Goal: Task Accomplishment & Management: Complete application form

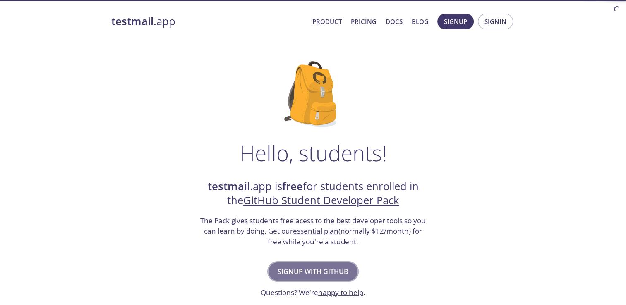
click at [303, 263] on button "Signup with GitHub" at bounding box center [312, 272] width 89 height 18
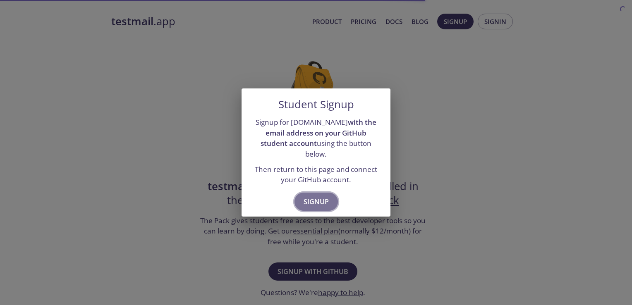
click at [313, 198] on span "Signup" at bounding box center [315, 202] width 25 height 12
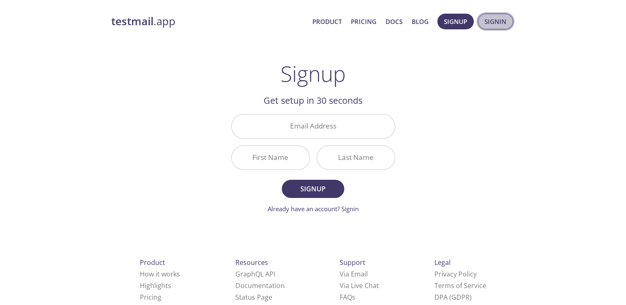
click at [489, 25] on span "Signin" at bounding box center [495, 21] width 22 height 11
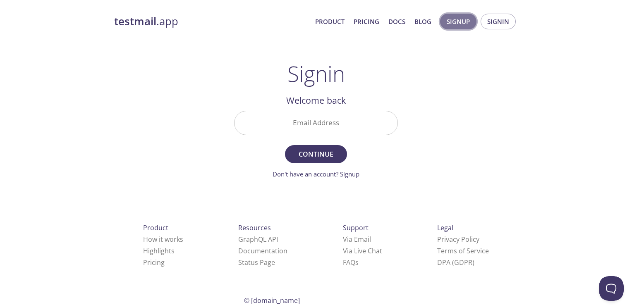
click at [455, 22] on span "Signup" at bounding box center [457, 21] width 23 height 11
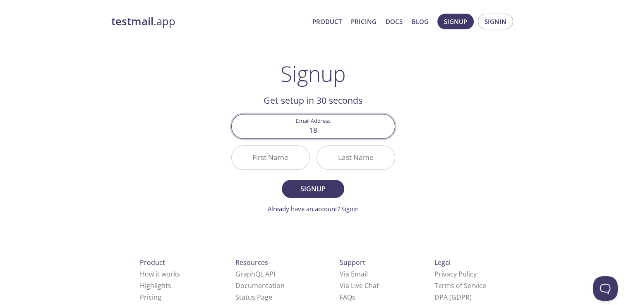
type input "18kevalbhavsar@gmail.com"
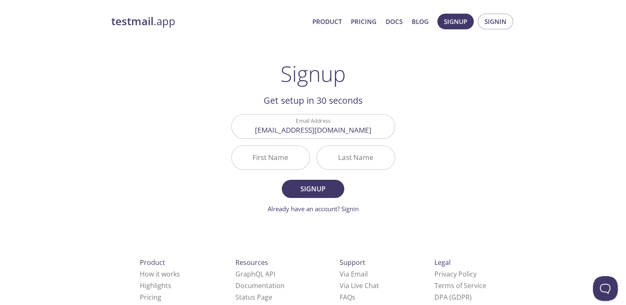
click at [310, 156] on div "First Name" at bounding box center [270, 157] width 85 height 31
click at [308, 156] on input "First Name" at bounding box center [271, 158] width 78 height 24
type input "Keval"
type input "Bhavsar"
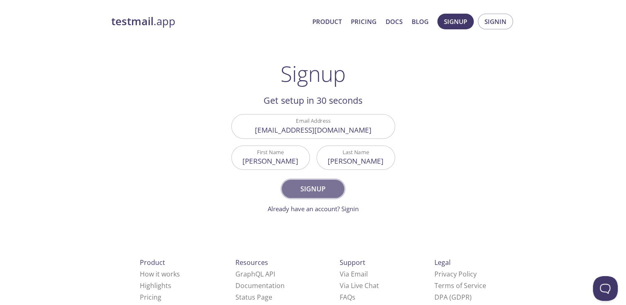
click at [308, 193] on span "Signup" at bounding box center [313, 189] width 44 height 12
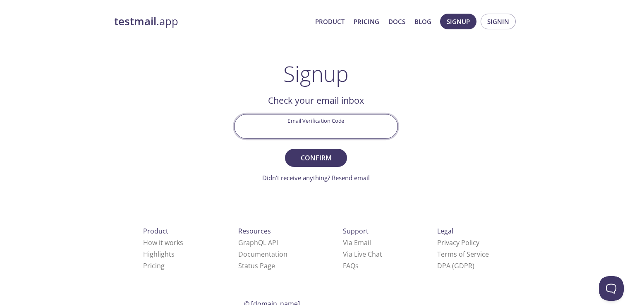
click at [324, 121] on input "Email Verification Code" at bounding box center [315, 127] width 163 height 24
type input "GW876VY"
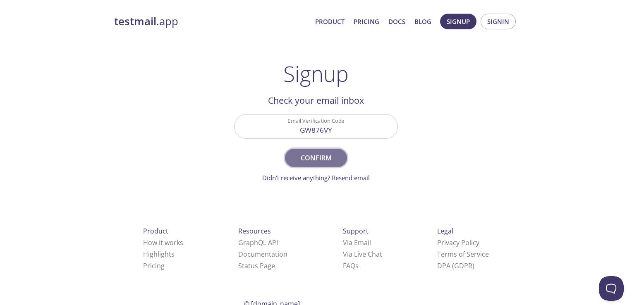
click at [316, 156] on span "Confirm" at bounding box center [316, 158] width 44 height 12
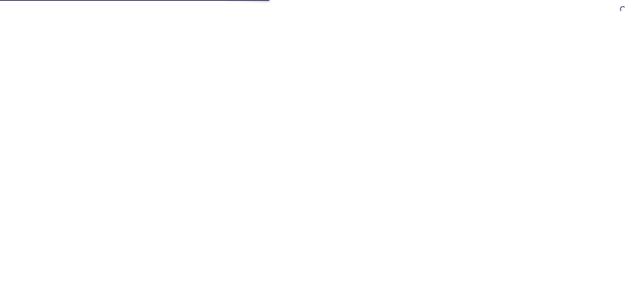
click at [27, 0] on html at bounding box center [316, 0] width 632 height 0
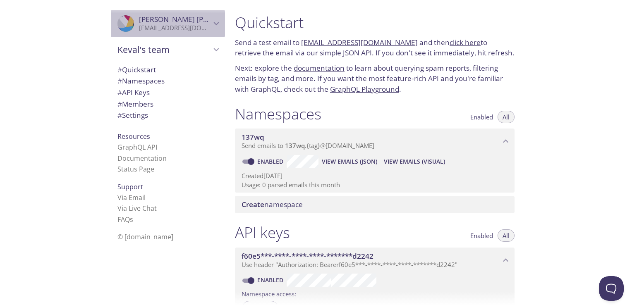
click at [152, 26] on p "18kevalbhavsar@gmail.com" at bounding box center [175, 28] width 72 height 8
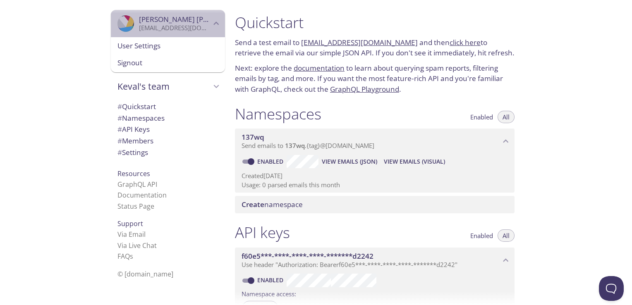
click at [202, 16] on span "Keval Bhavsar" at bounding box center [175, 19] width 72 height 9
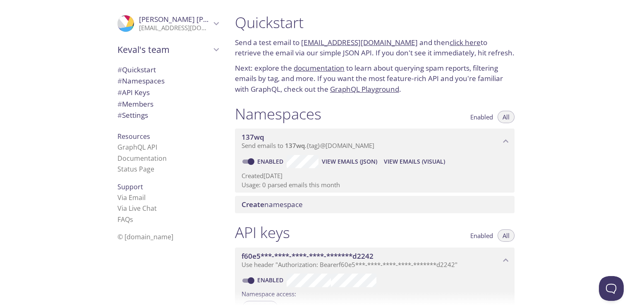
drag, startPoint x: 235, startPoint y: 40, endPoint x: 492, endPoint y: 53, distance: 257.5
click at [492, 53] on p "Send a test email to 137wq.test@inbox.testmail.app and then click here to retri…" at bounding box center [374, 47] width 279 height 21
drag, startPoint x: 492, startPoint y: 53, endPoint x: 448, endPoint y: 93, distance: 60.0
click at [448, 93] on p "Next: explore the documentation to learn about querying spam reports, filtering…" at bounding box center [374, 79] width 279 height 32
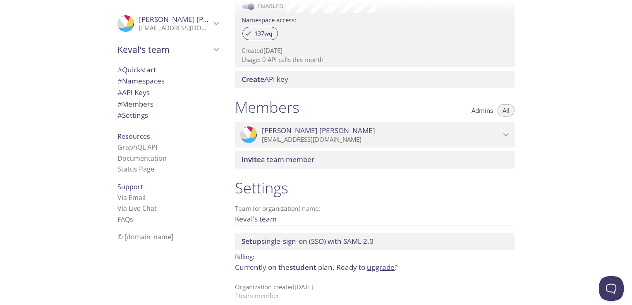
scroll to position [283, 0]
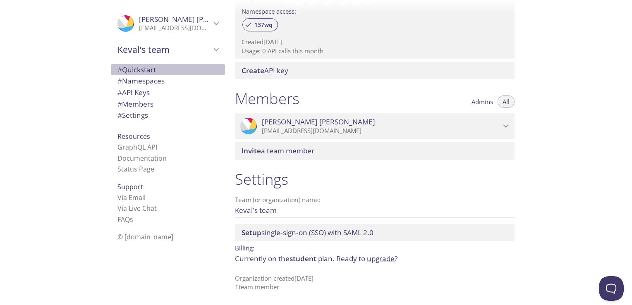
click at [131, 72] on span "# Quickstart" at bounding box center [136, 70] width 38 height 10
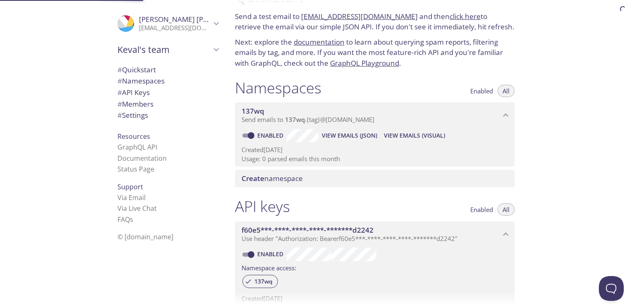
scroll to position [13, 0]
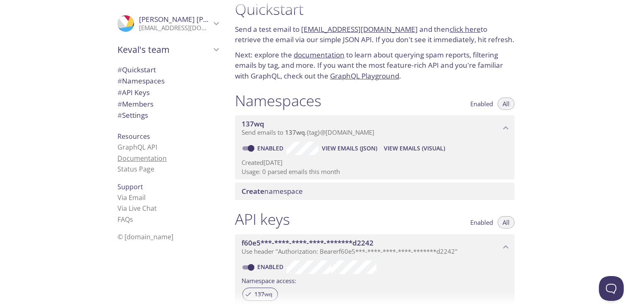
click at [145, 157] on link "Documentation" at bounding box center [141, 158] width 49 height 9
click at [449, 27] on link "click here" at bounding box center [464, 29] width 31 height 10
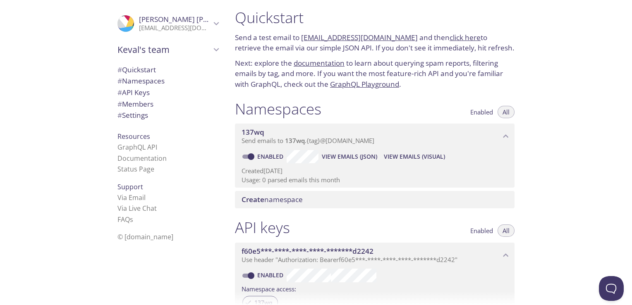
scroll to position [0, 0]
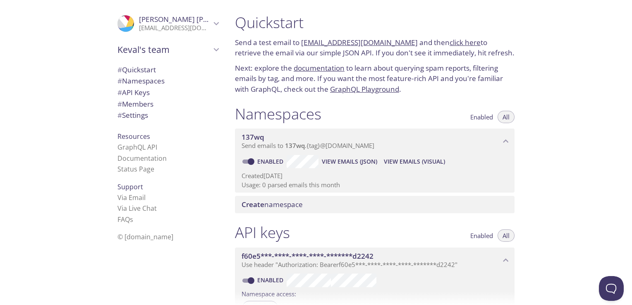
click at [353, 43] on link "137wq.test@inbox.testmail.app" at bounding box center [359, 43] width 117 height 10
click at [407, 35] on div "Quickstart Send a test email to 137wq.test@inbox.testmail.app and then click he…" at bounding box center [374, 53] width 293 height 91
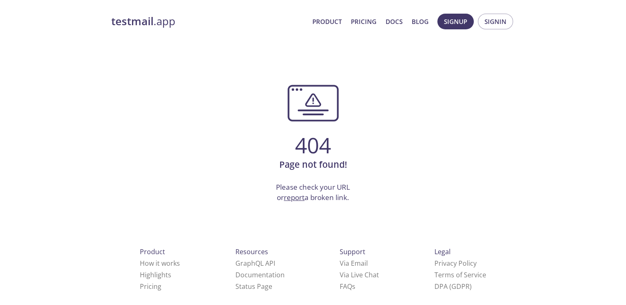
click at [123, 17] on strong "testmail" at bounding box center [132, 21] width 42 height 14
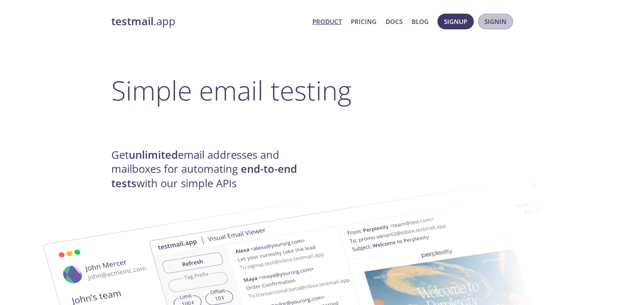
click at [491, 22] on span "Signin" at bounding box center [495, 21] width 22 height 11
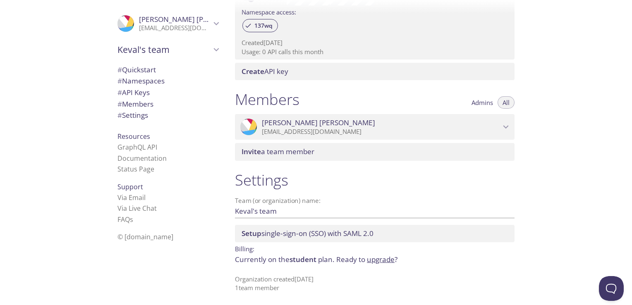
scroll to position [283, 0]
